Goal: Task Accomplishment & Management: Complete application form

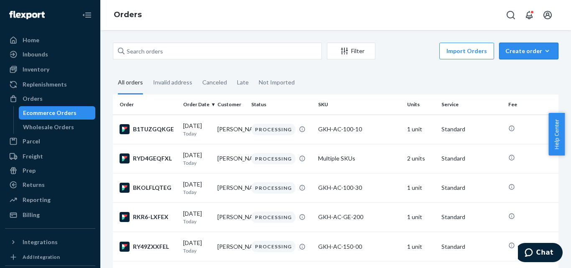
click at [516, 56] on button "Create order Ecommerce order Removal order" at bounding box center [528, 51] width 59 height 17
click at [512, 68] on span "Ecommerce order" at bounding box center [534, 71] width 52 height 6
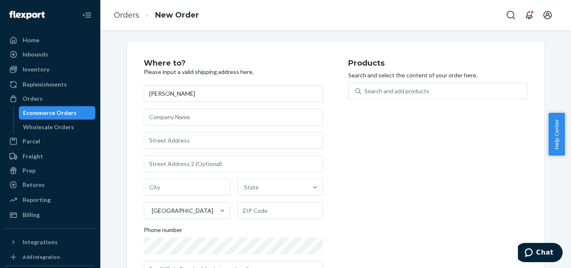
type input "[PERSON_NAME]"
click at [201, 144] on input "text" at bounding box center [233, 140] width 179 height 17
paste input "[STREET_ADDRESS][PERSON_NAME]"
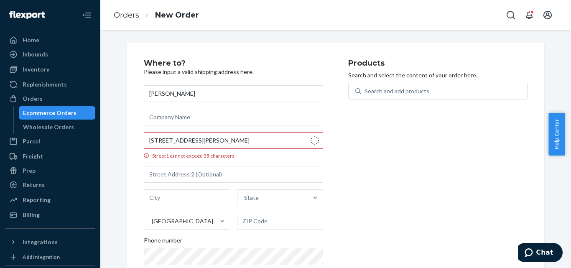
type input "3415 Player Dr"
type input "New Port [PERSON_NAME]"
type input "34655"
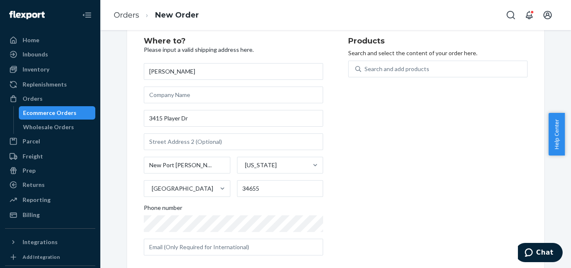
scroll to position [33, 0]
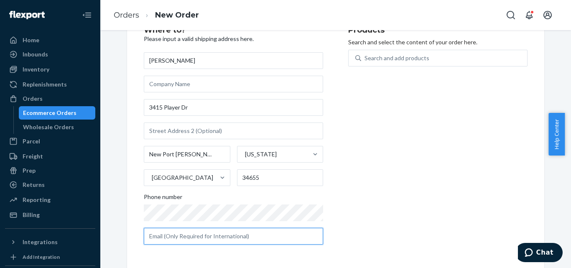
click at [200, 230] on input "text" at bounding box center [233, 236] width 179 height 17
paste input "[EMAIL_ADDRESS][DOMAIN_NAME]"
type input "[EMAIL_ADDRESS][DOMAIN_NAME]"
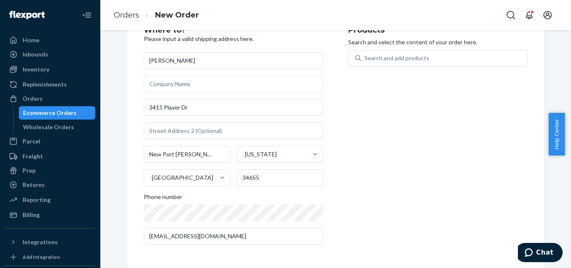
click at [405, 207] on div "Products Search and select the content of your order here. Search and add produ…" at bounding box center [437, 138] width 179 height 225
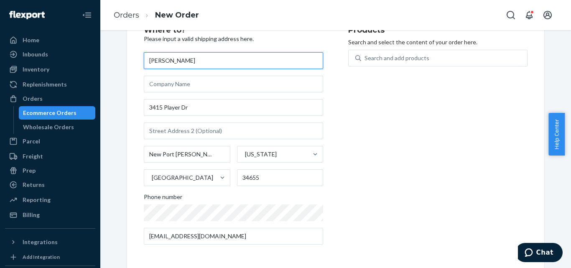
click at [198, 60] on input "[PERSON_NAME]" at bounding box center [233, 60] width 179 height 17
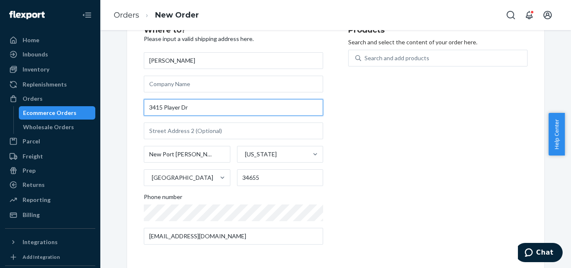
click at [212, 104] on input "3415 Player Dr" at bounding box center [233, 107] width 179 height 17
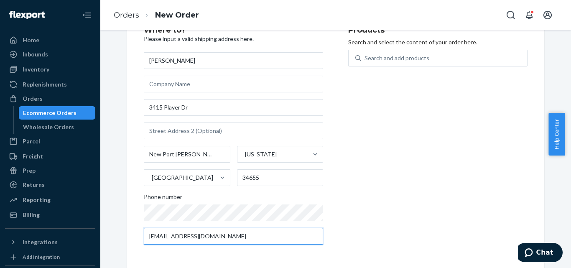
click at [249, 235] on input "[EMAIL_ADDRESS][DOMAIN_NAME]" at bounding box center [233, 236] width 179 height 17
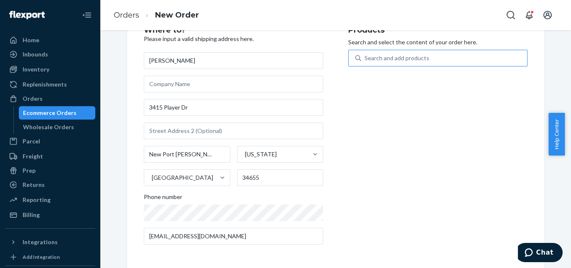
click at [411, 56] on div "Search and add products" at bounding box center [396, 58] width 65 height 8
click at [365, 56] on input "Search and add products" at bounding box center [364, 58] width 1 height 8
paste input "GKH-SC-400-10"
type input "GKH-SC-400-10"
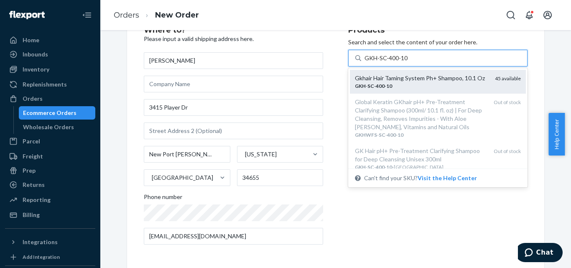
click at [406, 82] on div "Gkhair Hair Taming System Ph+ Shampoo, 10.1 Oz" at bounding box center [421, 78] width 133 height 8
click at [406, 62] on input "GKH-SC-400-10" at bounding box center [385, 58] width 43 height 8
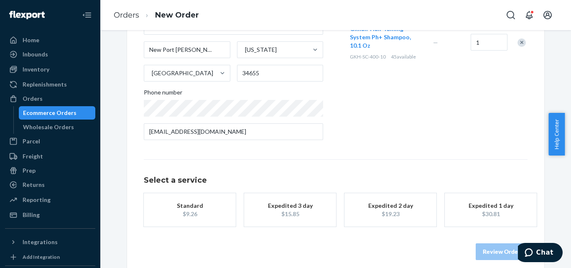
scroll to position [138, 0]
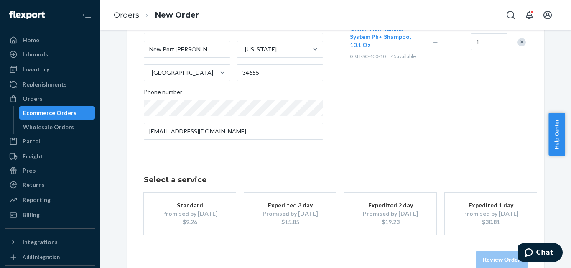
click at [168, 206] on div "Standard" at bounding box center [189, 205] width 67 height 8
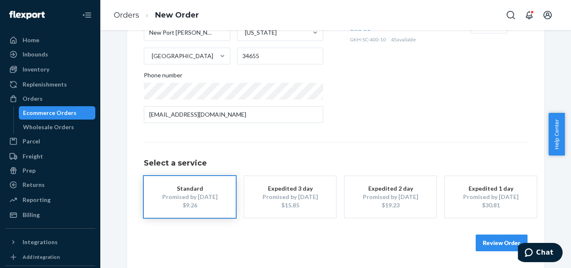
scroll to position [34, 0]
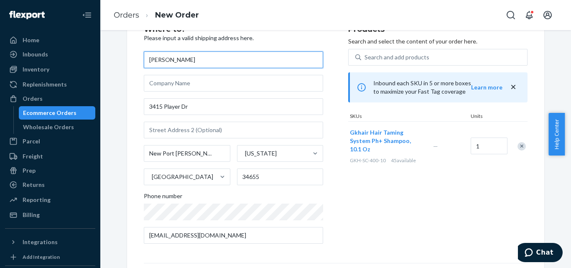
click at [236, 63] on input "[PERSON_NAME]" at bounding box center [233, 59] width 179 height 17
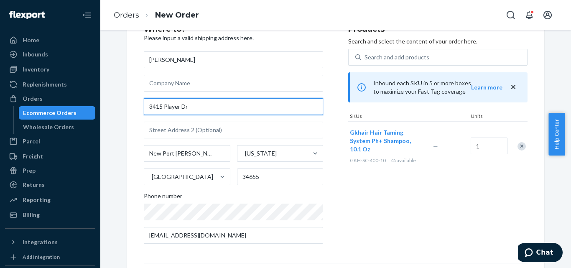
click at [236, 106] on input "3415 Player Dr" at bounding box center [233, 106] width 179 height 17
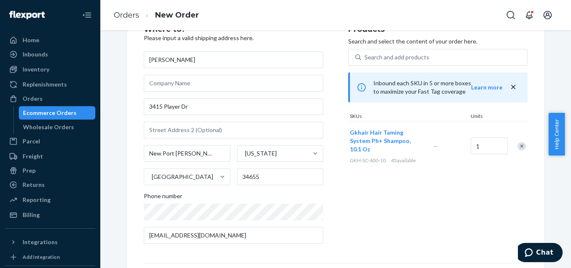
drag, startPoint x: 570, startPoint y: 120, endPoint x: 570, endPoint y: 162, distance: 42.6
click at [570, 162] on body "Home Inbounds Shipping Plans Problems Inventory Products Replenishments Orders …" at bounding box center [285, 134] width 571 height 268
click at [516, 168] on div "Products Search and select the content of your order here. Search and add produ…" at bounding box center [437, 137] width 179 height 225
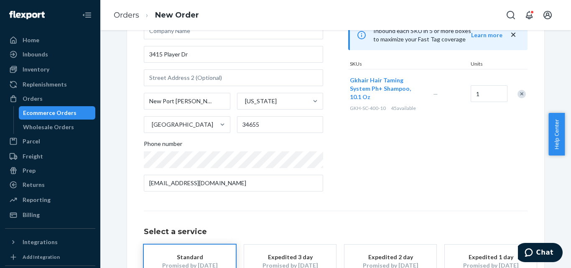
scroll to position [89, 0]
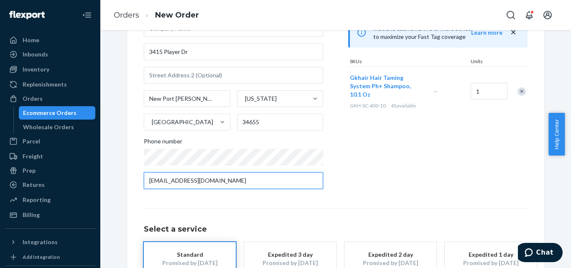
click at [236, 179] on input "[EMAIL_ADDRESS][DOMAIN_NAME]" at bounding box center [233, 180] width 179 height 17
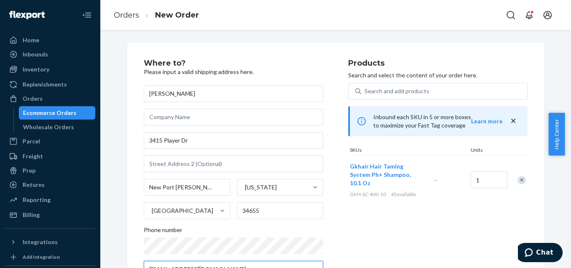
scroll to position [155, 0]
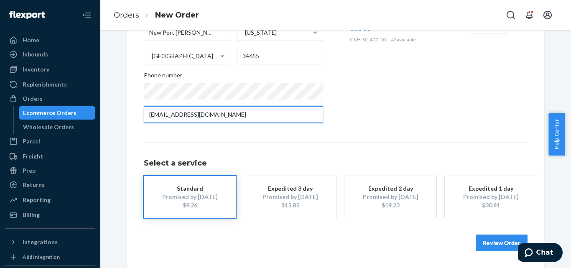
click at [266, 112] on input "[EMAIL_ADDRESS][DOMAIN_NAME]" at bounding box center [233, 114] width 179 height 17
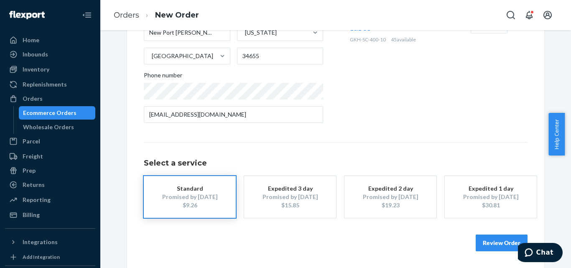
click at [471, 108] on div "Products Search and select the content of your order here. Search and add produ…" at bounding box center [437, 17] width 179 height 225
drag, startPoint x: 568, startPoint y: 129, endPoint x: 569, endPoint y: 62, distance: 66.4
click at [570, 61] on body "Home Inbounds Shipping Plans Problems Inventory Products Replenishments Orders …" at bounding box center [285, 134] width 571 height 268
click at [508, 108] on div "Products Search and select the content of your order here. Search and add produ…" at bounding box center [437, 17] width 179 height 225
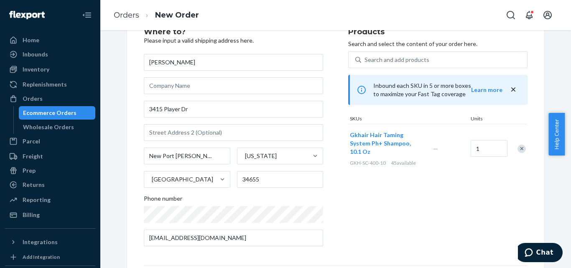
scroll to position [32, 0]
click at [197, 69] on input "[PERSON_NAME]" at bounding box center [233, 61] width 179 height 17
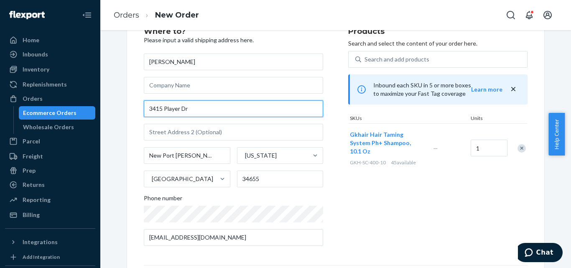
click at [197, 109] on input "3415 Player Dr" at bounding box center [233, 108] width 179 height 17
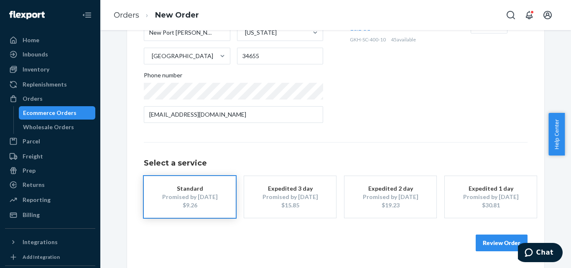
scroll to position [0, 0]
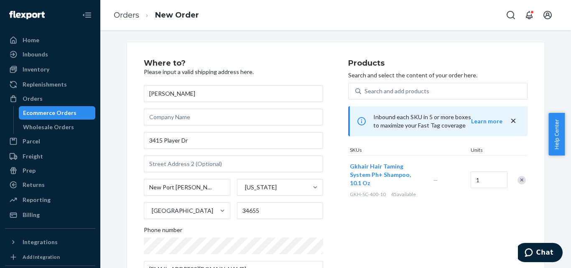
drag, startPoint x: 567, startPoint y: 164, endPoint x: 369, endPoint y: 36, distance: 235.7
click at [363, 32] on div "Where to? Please input a valid shipping address here. [PERSON_NAME] [STREET_ADD…" at bounding box center [335, 149] width 470 height 238
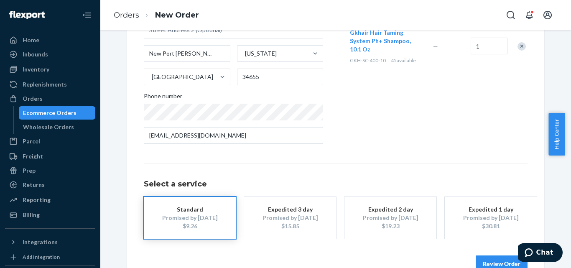
scroll to position [155, 0]
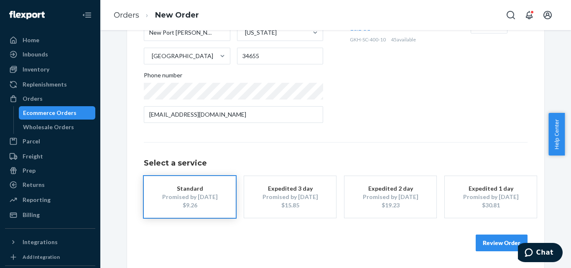
click at [496, 242] on button "Review Order" at bounding box center [501, 242] width 52 height 17
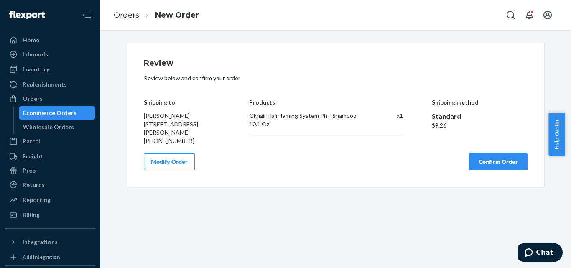
scroll to position [0, 0]
click at [483, 160] on button "Confirm Order" at bounding box center [498, 161] width 58 height 17
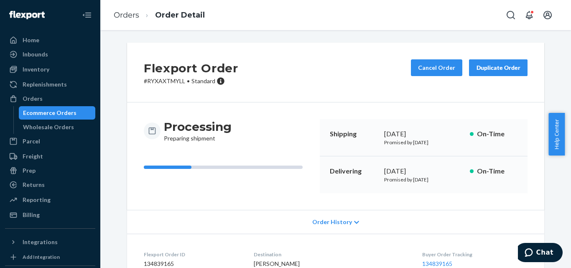
click at [171, 82] on p "# RYXAXTMYLL • Standard" at bounding box center [191, 81] width 94 height 8
copy p "RYXAXTMYLL"
